Goal: Task Accomplishment & Management: Manage account settings

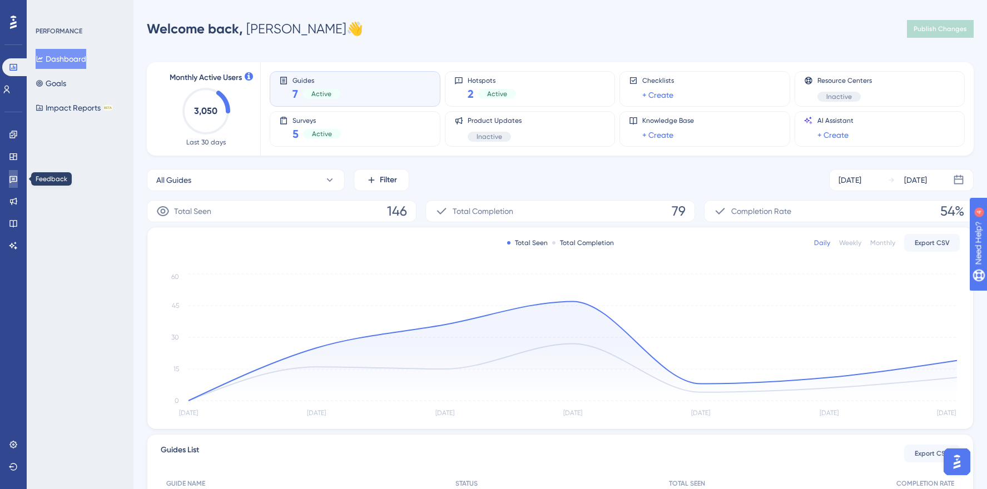
click at [9, 182] on link at bounding box center [13, 179] width 9 height 18
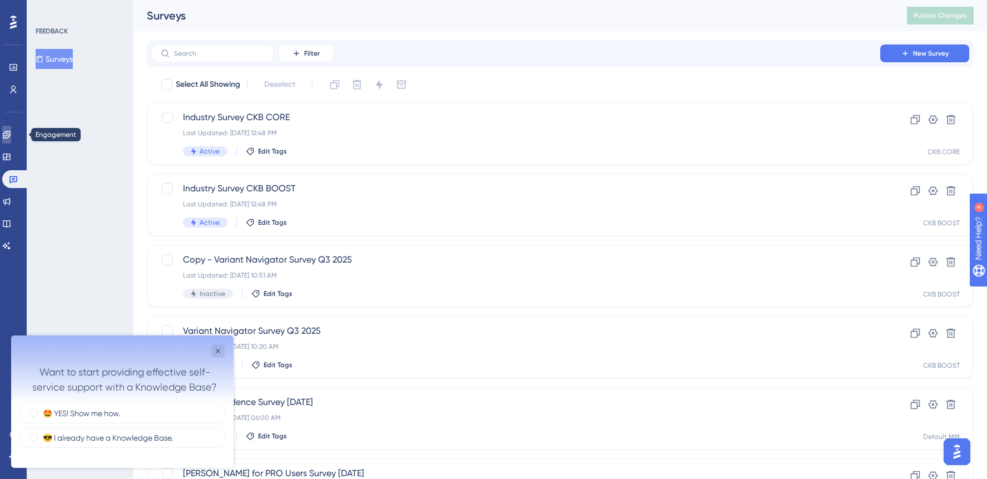
click at [10, 137] on icon at bounding box center [6, 134] width 7 height 7
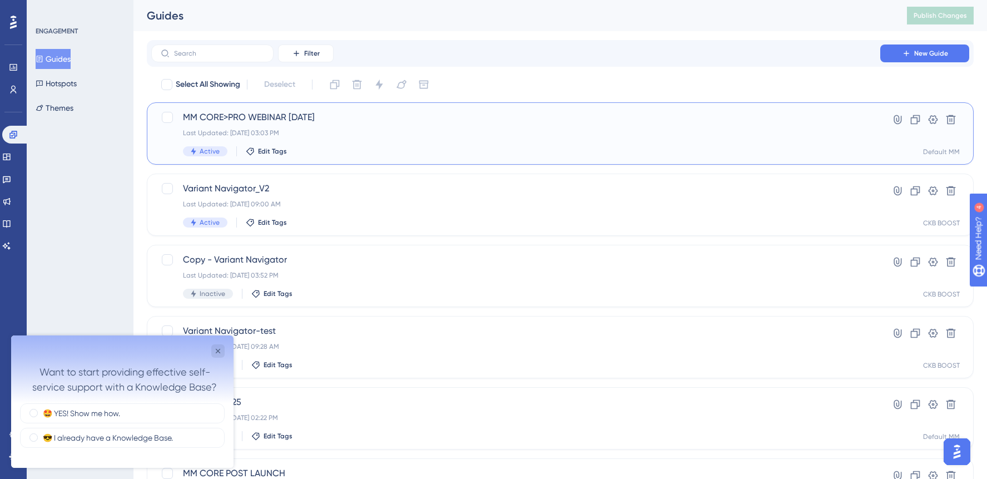
click at [371, 150] on div "Active Edit Tags" at bounding box center [516, 151] width 666 height 10
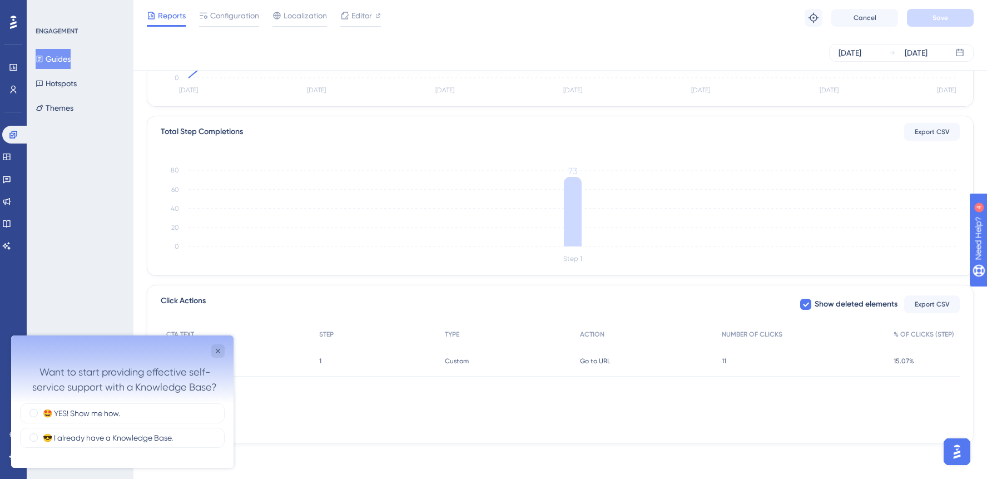
scroll to position [226, 0]
click at [215, 351] on icon "Close survey" at bounding box center [218, 350] width 9 height 9
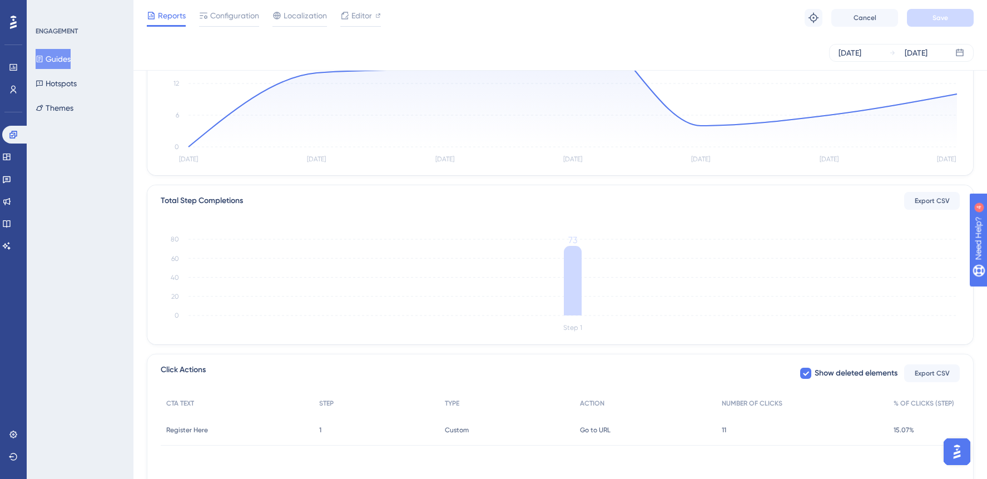
scroll to position [0, 0]
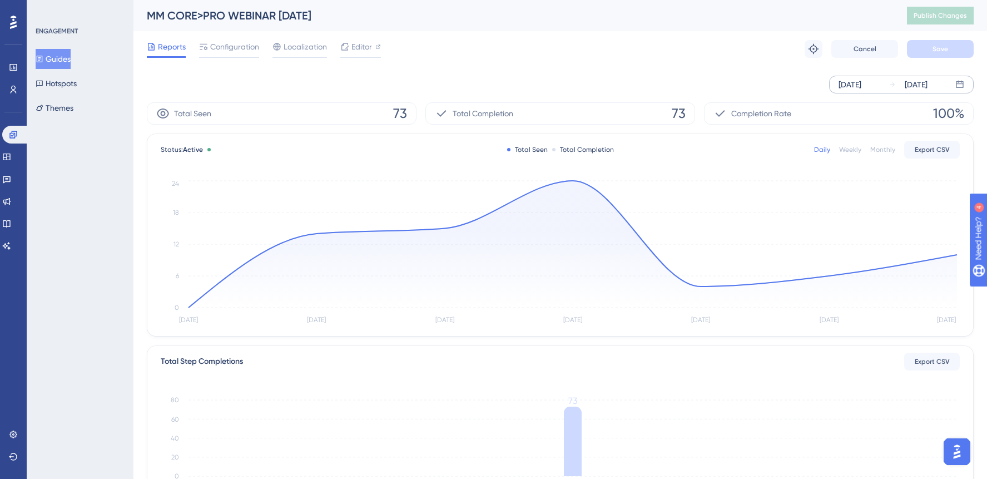
click at [846, 79] on div "[DATE]" at bounding box center [850, 84] width 23 height 13
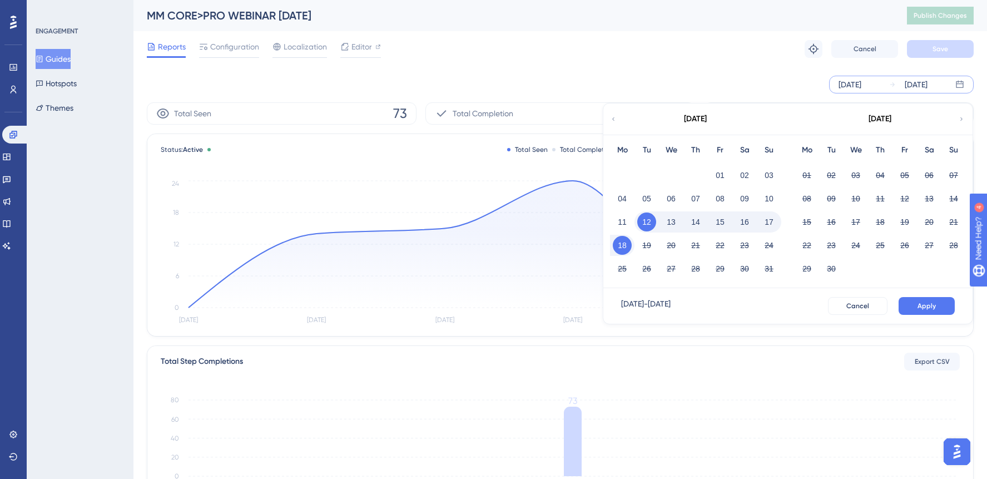
click at [613, 118] on icon at bounding box center [613, 119] width 7 height 10
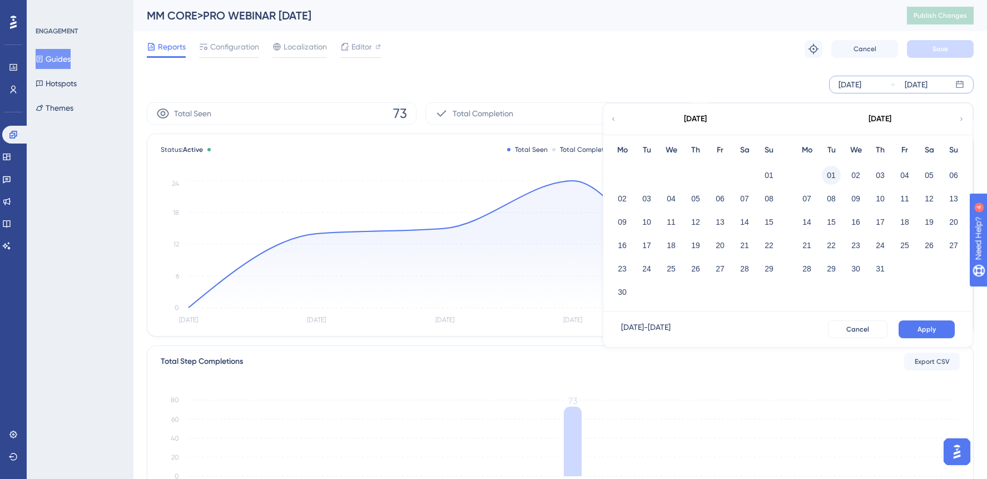
click at [834, 176] on button "01" at bounding box center [831, 175] width 19 height 19
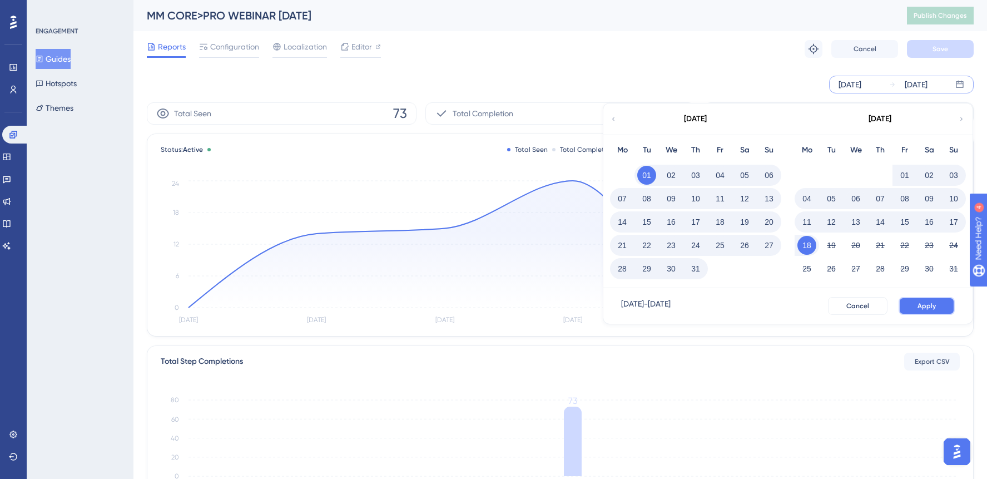
click at [920, 311] on button "Apply" at bounding box center [927, 306] width 56 height 18
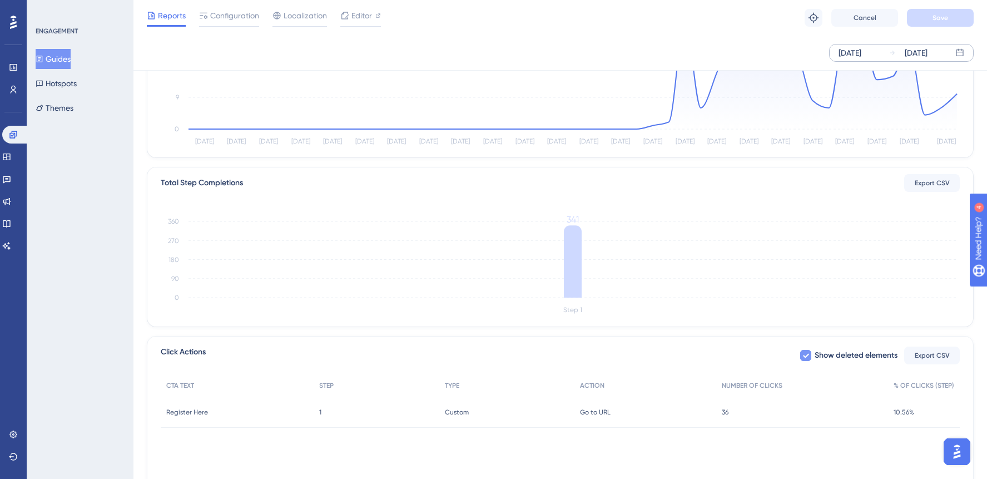
scroll to position [212, 0]
